Goal: Book appointment/travel/reservation

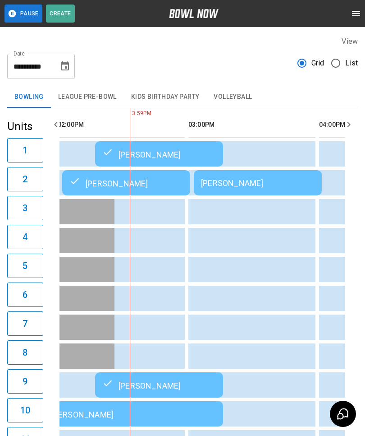
scroll to position [0, 615]
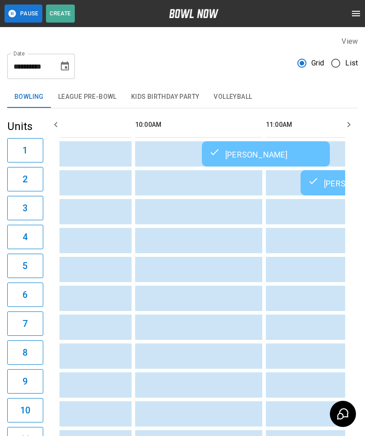
click at [67, 69] on icon "Choose date, selected date is Aug 15, 2025" at bounding box center [65, 65] width 8 height 9
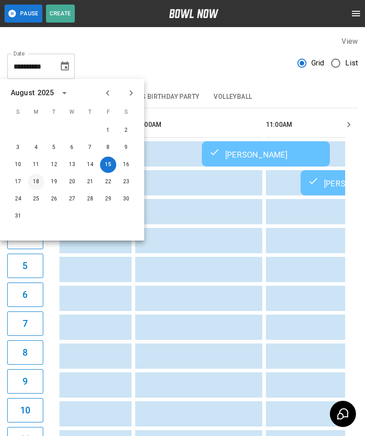
click at [32, 180] on button "18" at bounding box center [36, 182] width 16 height 16
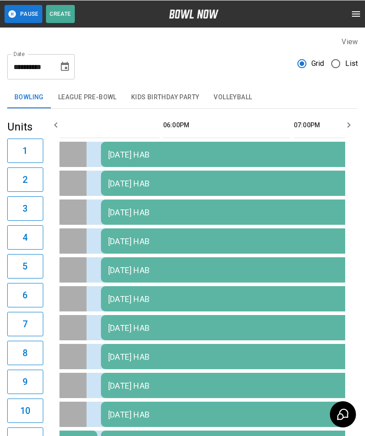
scroll to position [0, 1133]
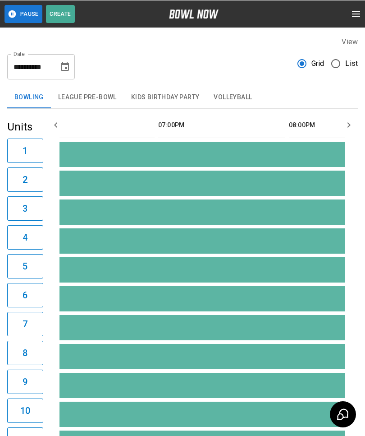
click at [64, 70] on icon "Choose date, selected date is Aug 18, 2025" at bounding box center [65, 65] width 8 height 9
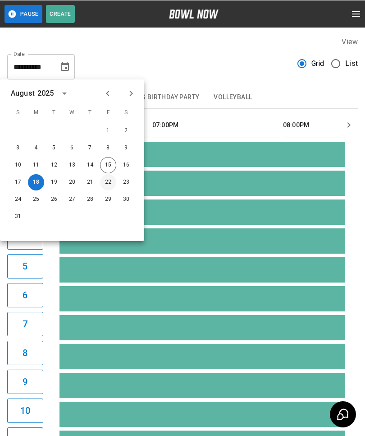
click at [108, 184] on button "22" at bounding box center [108, 182] width 16 height 16
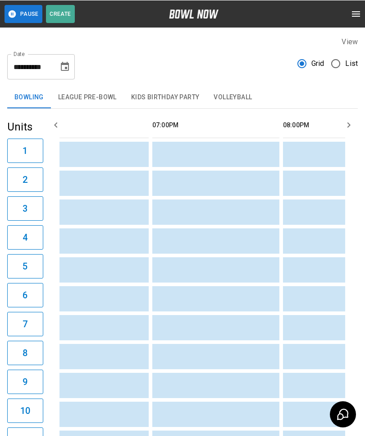
click at [62, 64] on icon "Choose date, selected date is Aug 22, 2025" at bounding box center [65, 65] width 8 height 9
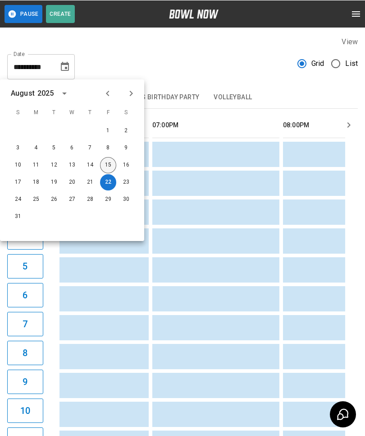
click at [115, 163] on button "15" at bounding box center [108, 164] width 16 height 16
type input "**********"
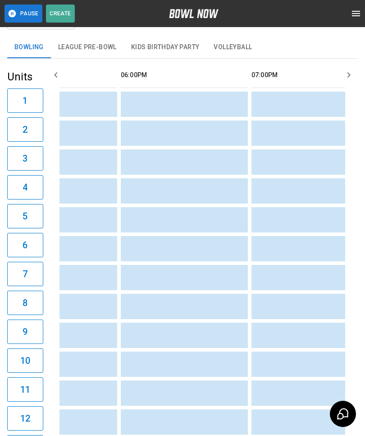
scroll to position [0, 1086]
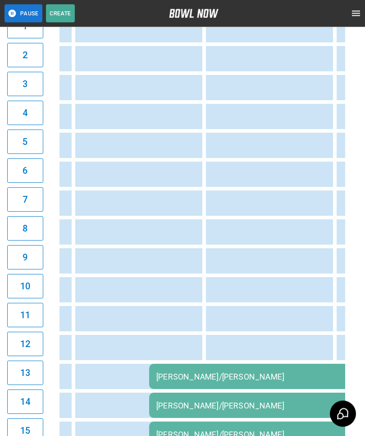
click at [256, 372] on td "[PERSON_NAME]/[PERSON_NAME]" at bounding box center [279, 376] width 260 height 25
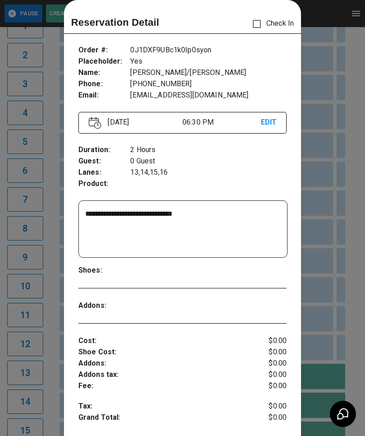
click at [342, 306] on div at bounding box center [182, 218] width 365 height 436
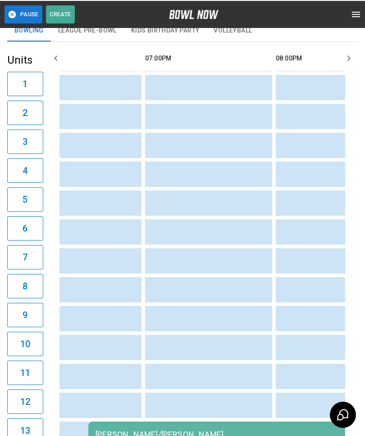
click at [215, 330] on td "sticky table" at bounding box center [201, 317] width 29 height 25
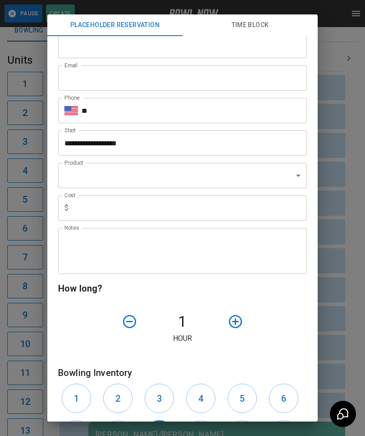
click at [23, 280] on div "**********" at bounding box center [182, 218] width 365 height 436
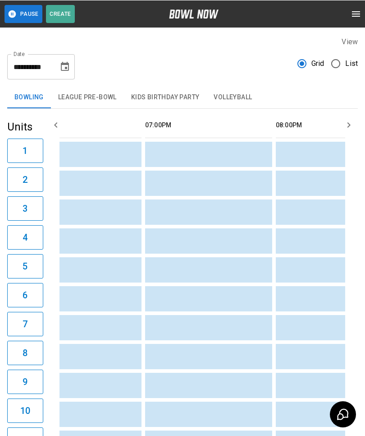
click at [89, 101] on button "League Pre-Bowl" at bounding box center [87, 97] width 73 height 22
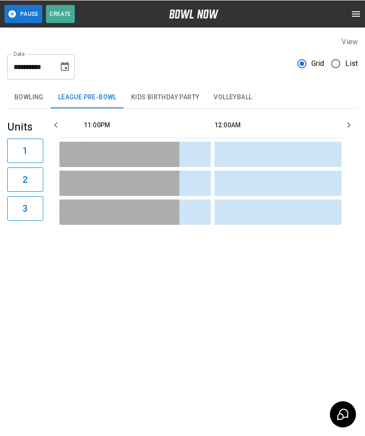
click at [145, 97] on button "Kids Birthday Party" at bounding box center [165, 97] width 83 height 22
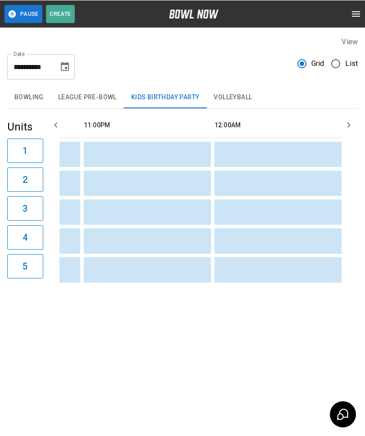
click at [239, 100] on button "Volleyball" at bounding box center [233, 97] width 53 height 22
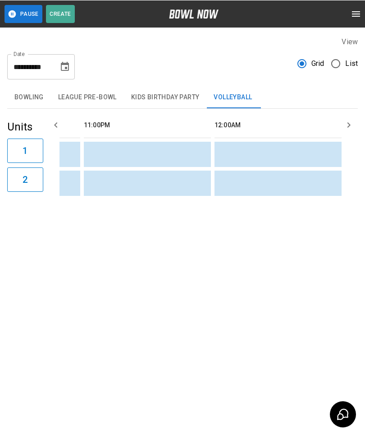
click at [26, 97] on button "Bowling" at bounding box center [29, 97] width 44 height 22
